Goal: Check status: Check status

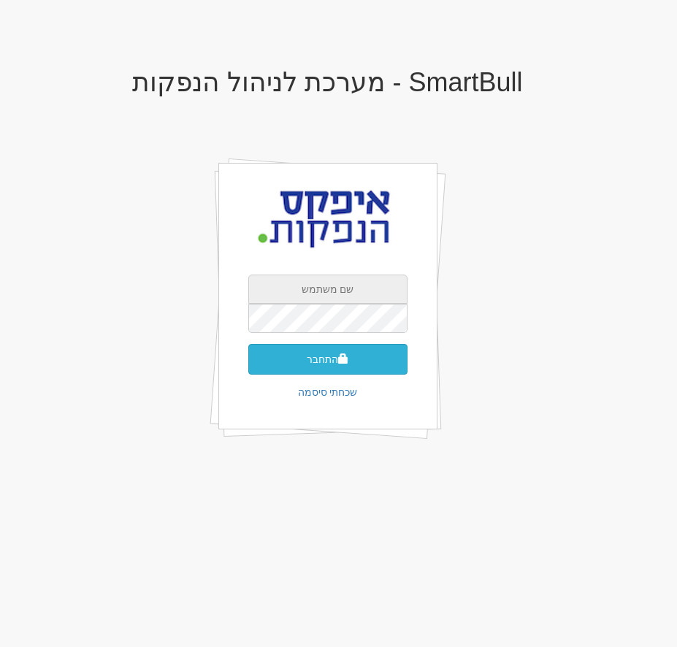
type input "[EMAIL_ADDRESS][DOMAIN_NAME]"
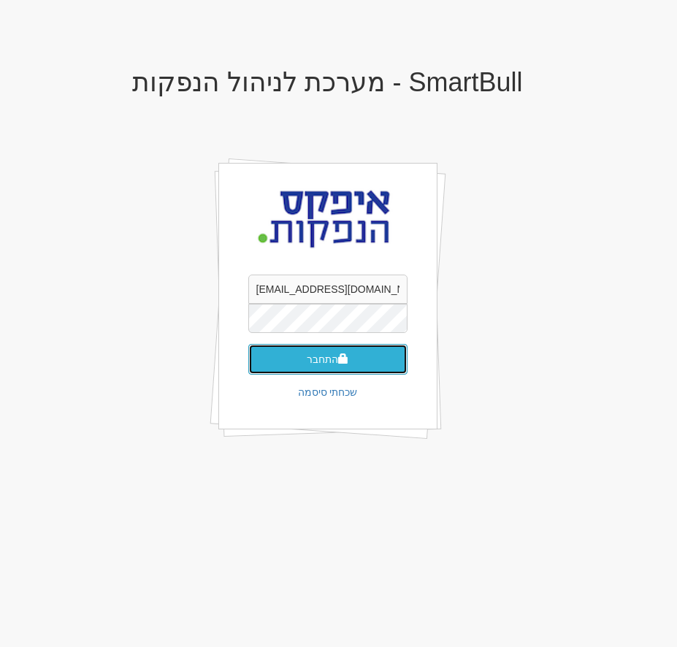
click at [312, 360] on button "התחבר" at bounding box center [327, 359] width 159 height 31
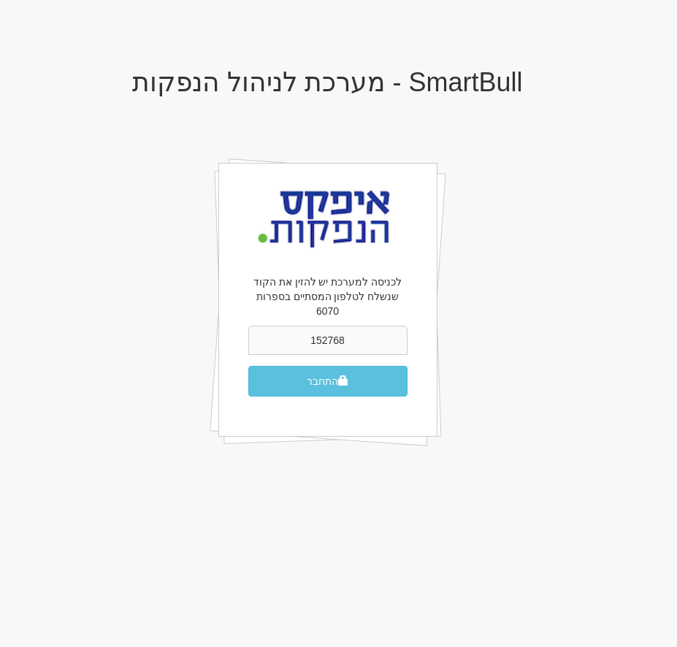
type input "152768"
click at [248, 366] on button "התחבר" at bounding box center [327, 381] width 159 height 31
click at [306, 366] on button "התחבר" at bounding box center [327, 381] width 159 height 31
drag, startPoint x: 294, startPoint y: 324, endPoint x: 463, endPoint y: 314, distance: 168.9
click at [457, 315] on div "SmartBull - מערכת לניהול הנפקות לכניסה למערכת יש להזין את הקוד שנשלח לטלפון המס…" at bounding box center [328, 274] width 548 height 442
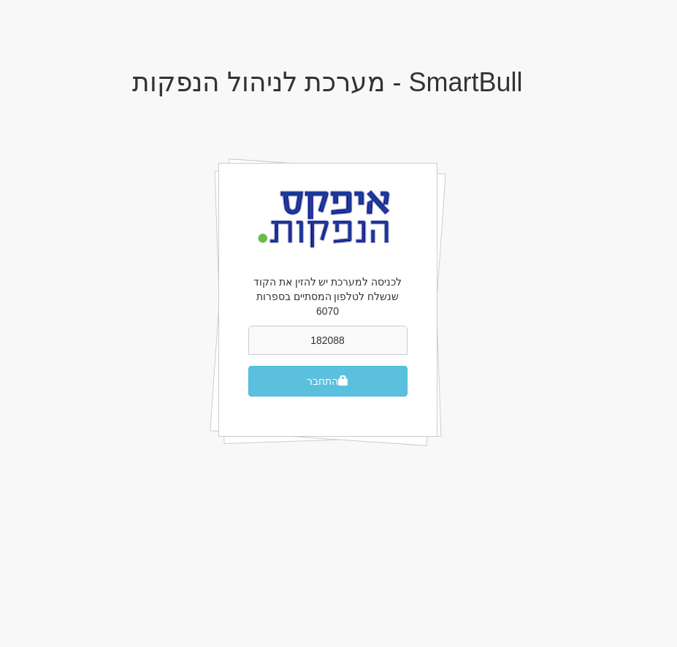
type input "182088"
click at [248, 366] on button "התחבר" at bounding box center [327, 381] width 159 height 31
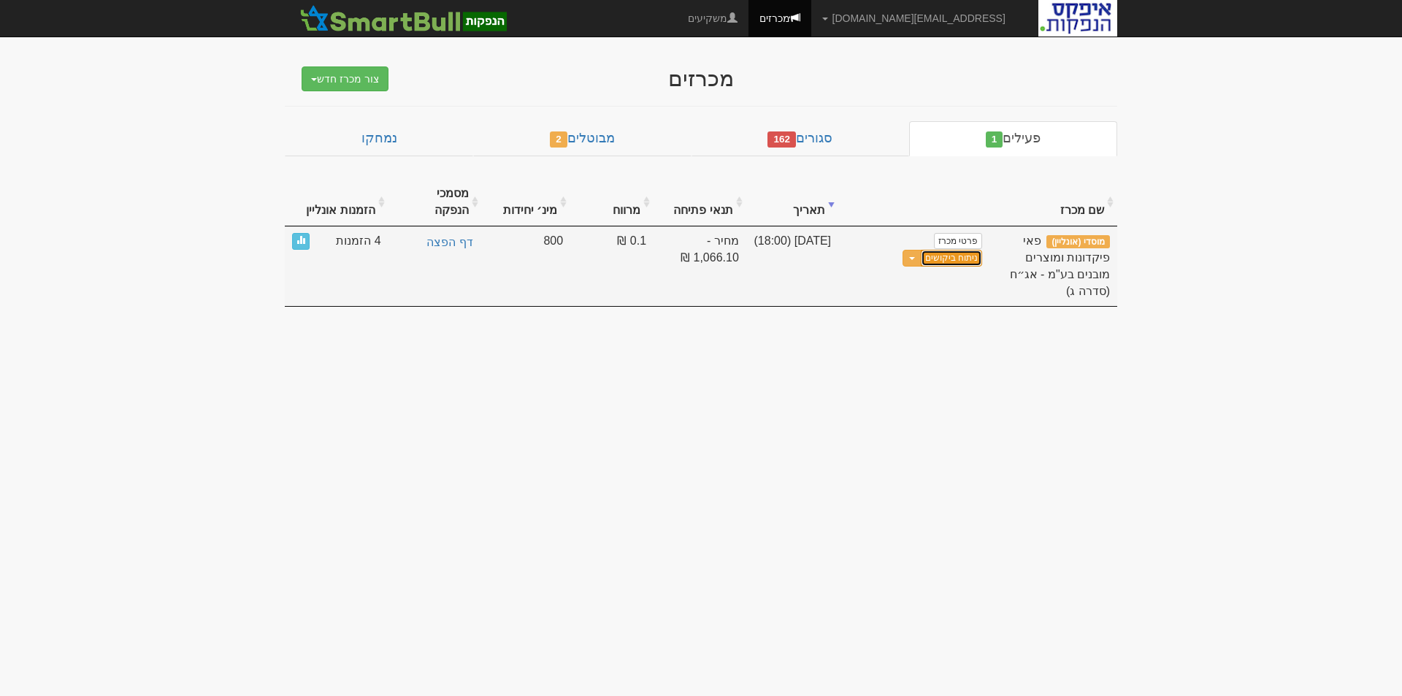
click at [676, 259] on link "ניתוח ביקושים" at bounding box center [951, 258] width 61 height 17
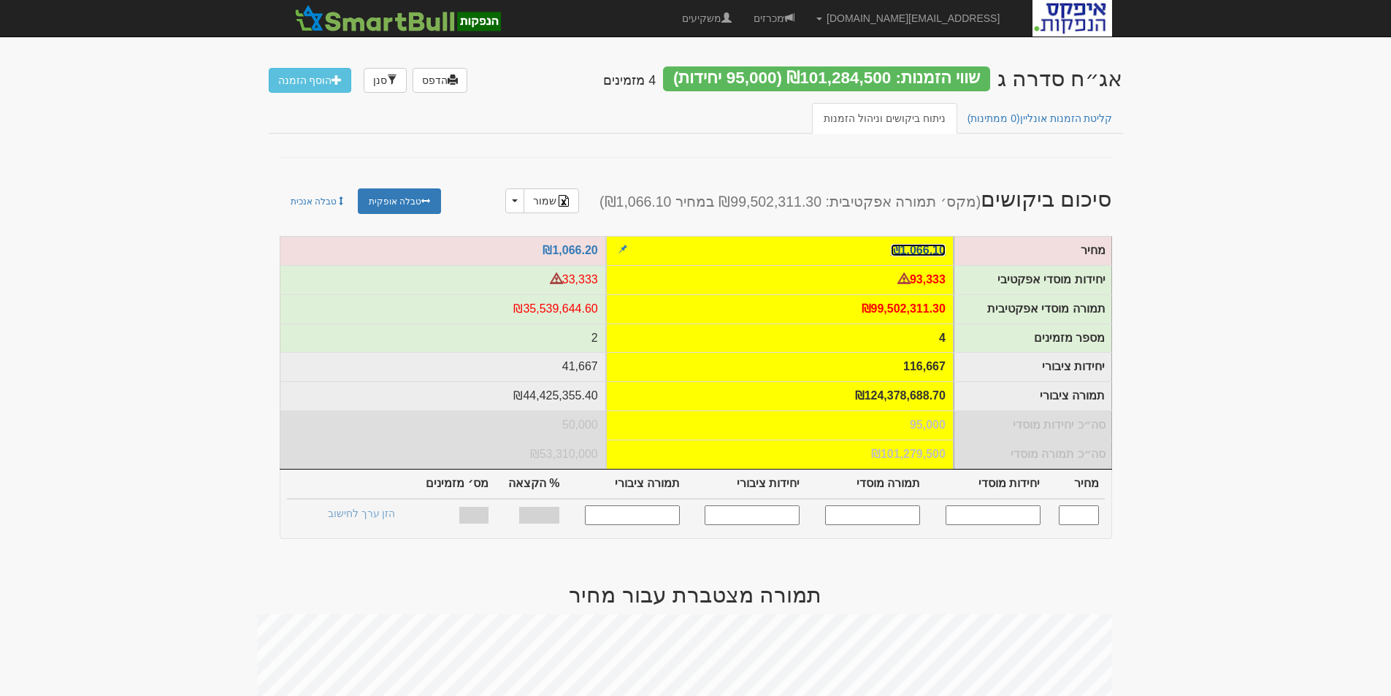
click at [924, 247] on link "₪1,066.10" at bounding box center [918, 250] width 55 height 12
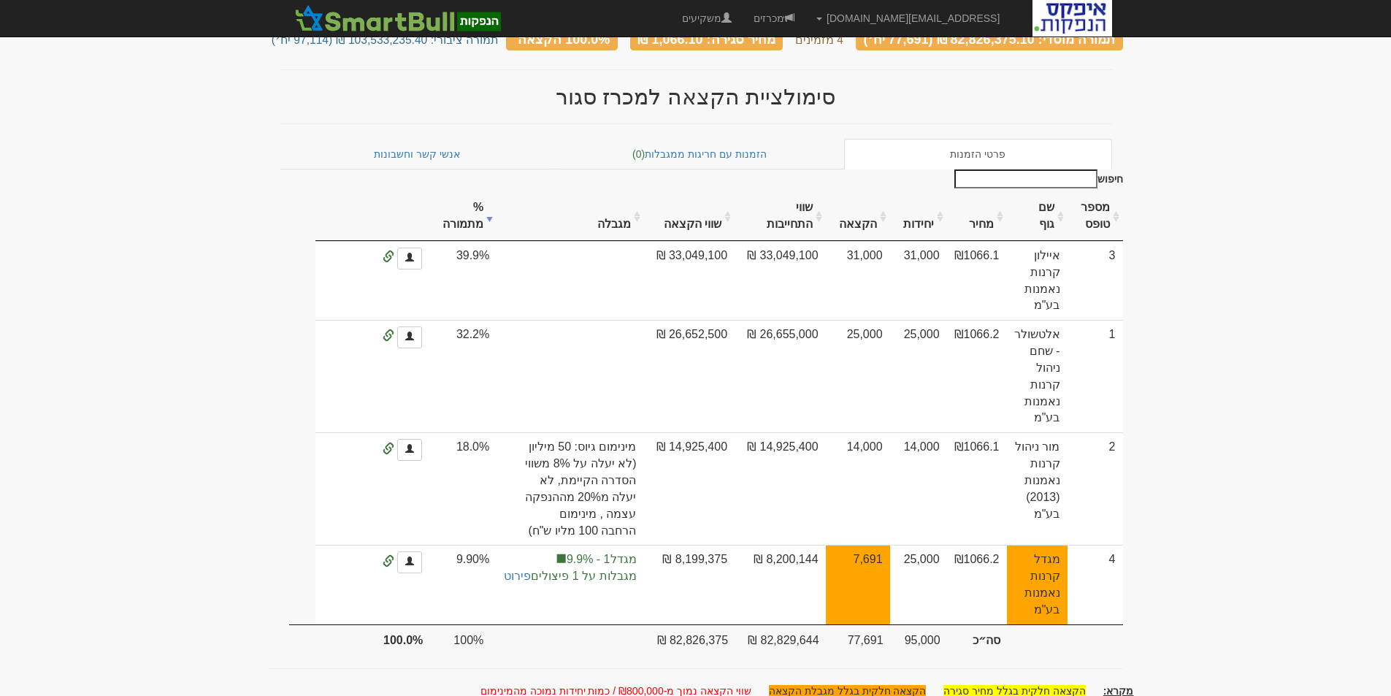
scroll to position [112, 0]
